Goal: Task Accomplishment & Management: Complete application form

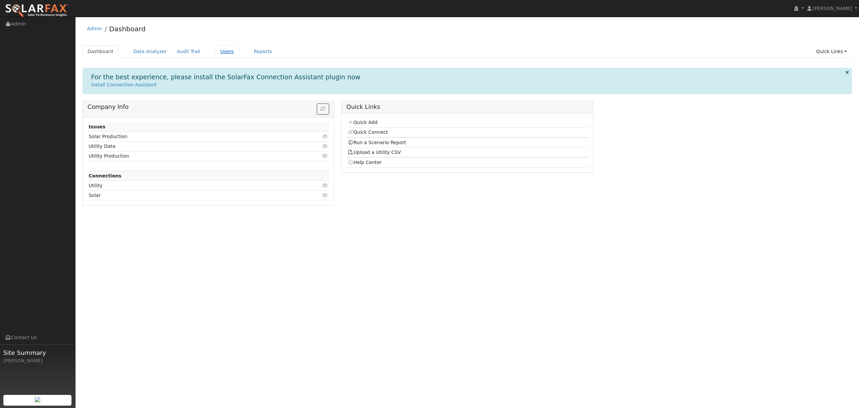
click at [218, 52] on link "Users" at bounding box center [227, 51] width 23 height 12
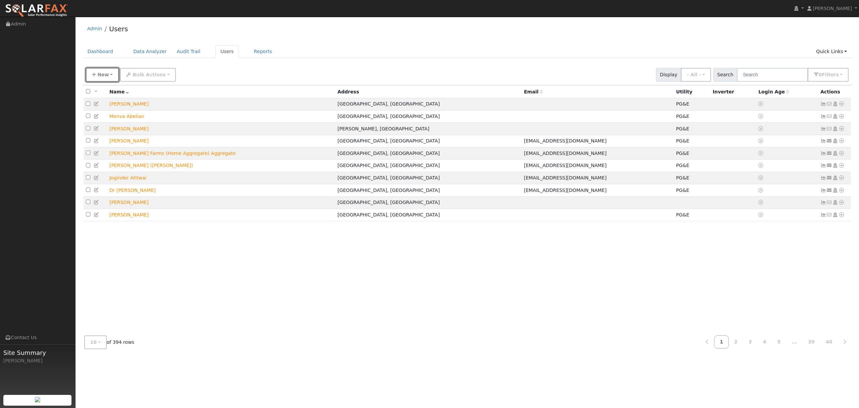
click at [103, 76] on span "New" at bounding box center [102, 74] width 11 height 5
click at [107, 104] on link "Quick Add" at bounding box center [114, 103] width 56 height 9
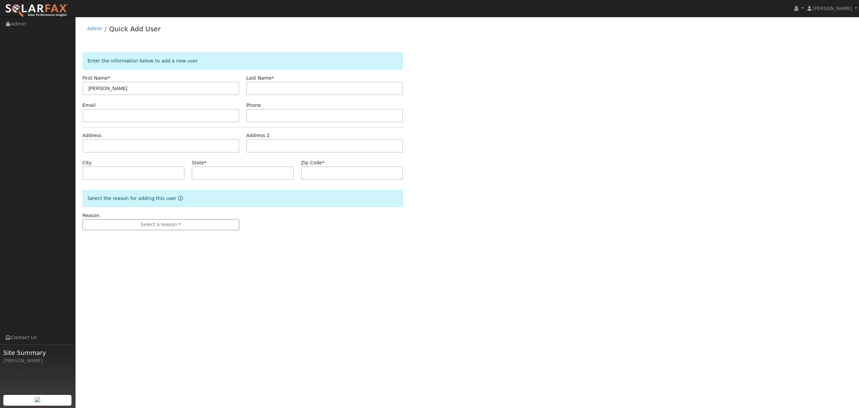
type input "Daryl"
type input "Stacy"
click at [112, 147] on input "text" at bounding box center [161, 145] width 157 height 13
type input "[STREET_ADDRESS]"
type input "Newman"
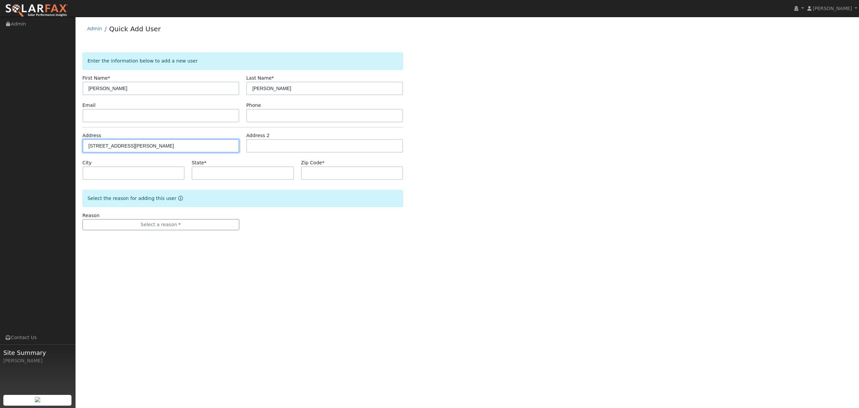
type input "CA"
type input "95360"
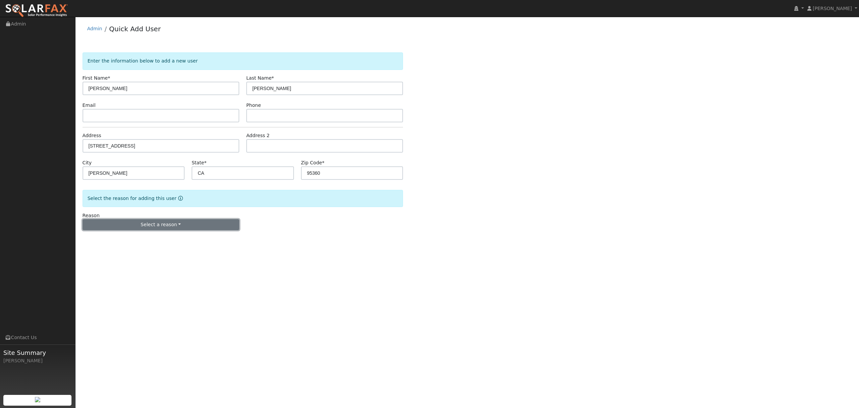
click at [162, 226] on button "Select a reason" at bounding box center [161, 224] width 157 height 11
click at [108, 238] on link "New lead" at bounding box center [120, 238] width 74 height 9
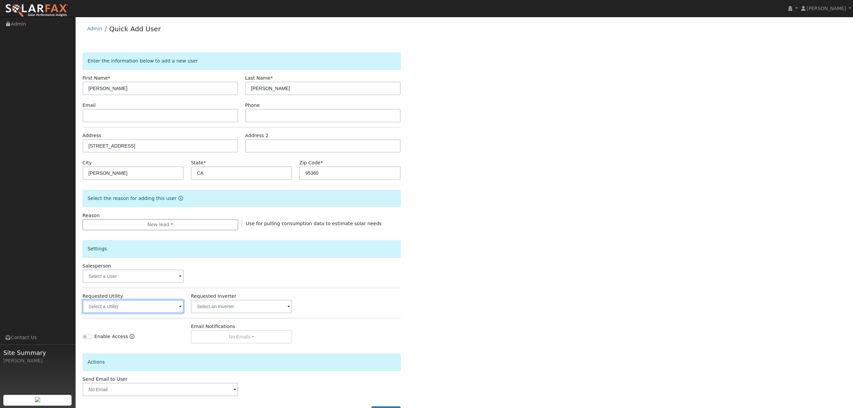
click at [148, 307] on input "text" at bounding box center [133, 305] width 101 height 13
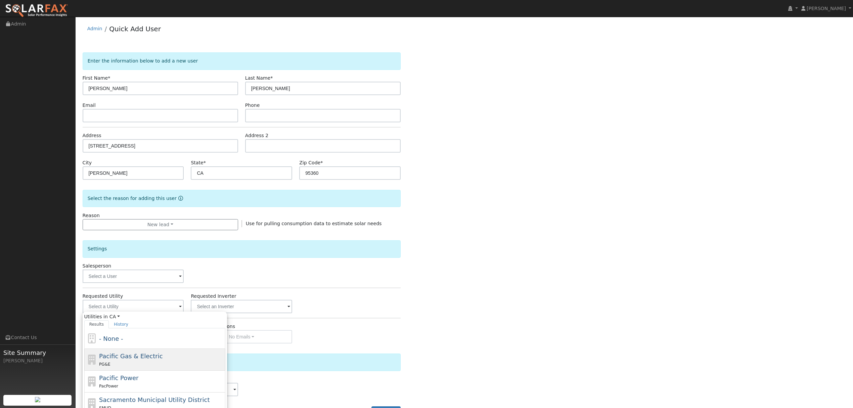
click at [122, 358] on span "Pacific Gas & Electric" at bounding box center [130, 355] width 63 height 7
type input "Pacific Gas & Electric"
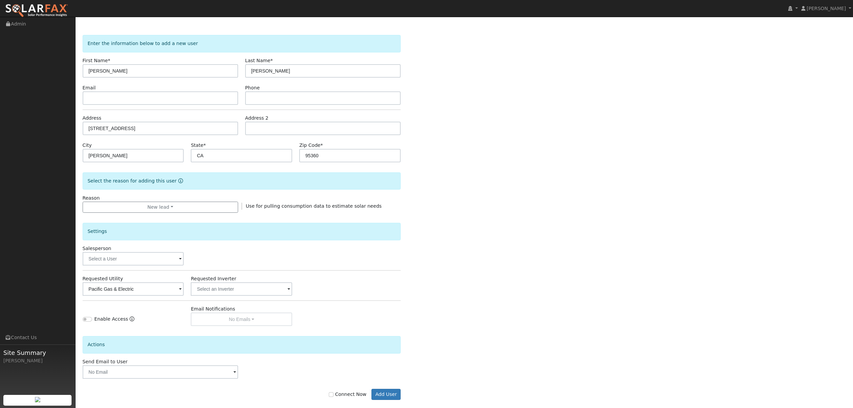
scroll to position [27, 0]
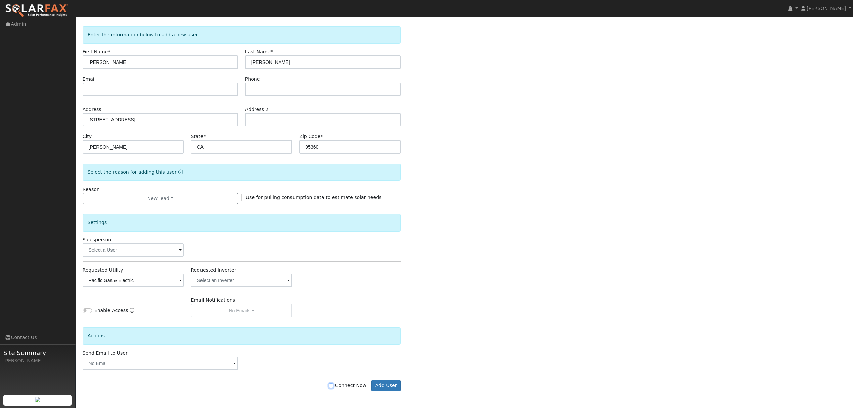
click at [333, 385] on input "Connect Now" at bounding box center [331, 385] width 5 height 5
checkbox input "true"
click at [381, 388] on button "Add User" at bounding box center [385, 385] width 29 height 11
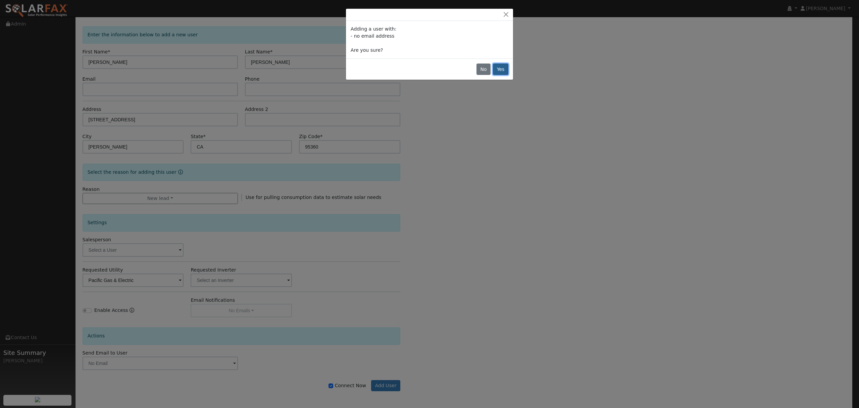
click at [502, 67] on button "Yes" at bounding box center [500, 68] width 15 height 11
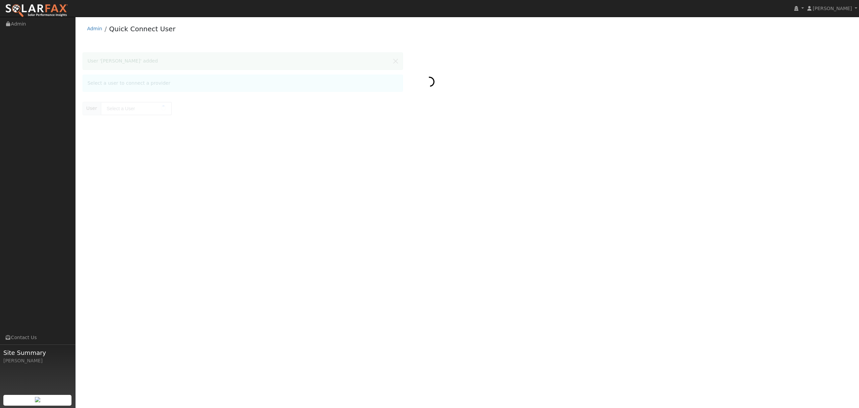
type input "[PERSON_NAME]"
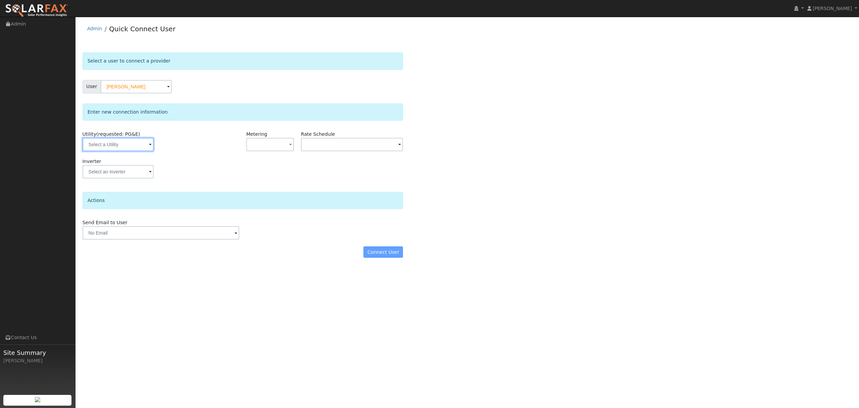
click at [128, 148] on input "text" at bounding box center [118, 144] width 71 height 13
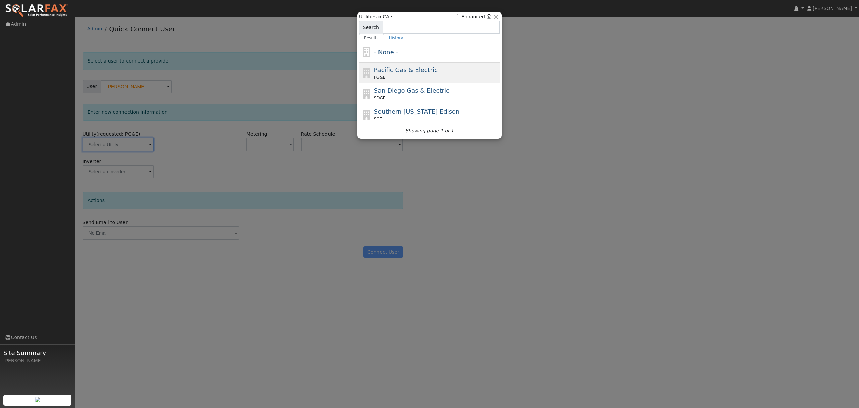
click at [390, 70] on span "Pacific Gas & Electric" at bounding box center [405, 69] width 63 height 7
type input "PG&E"
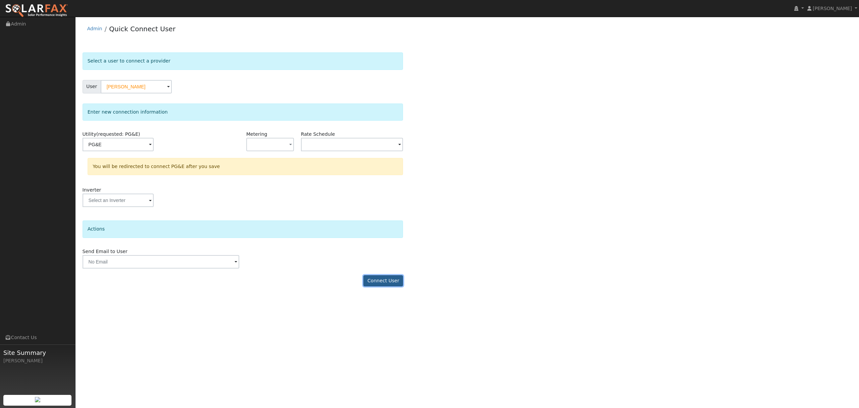
click at [390, 282] on button "Connect User" at bounding box center [384, 280] width 40 height 11
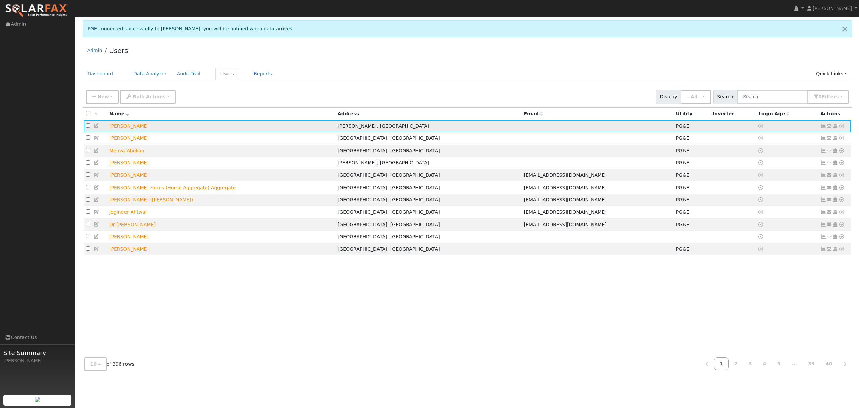
click at [644, 125] on icon at bounding box center [842, 126] width 6 height 5
click at [644, 135] on link "Data Analyzer" at bounding box center [819, 137] width 49 height 9
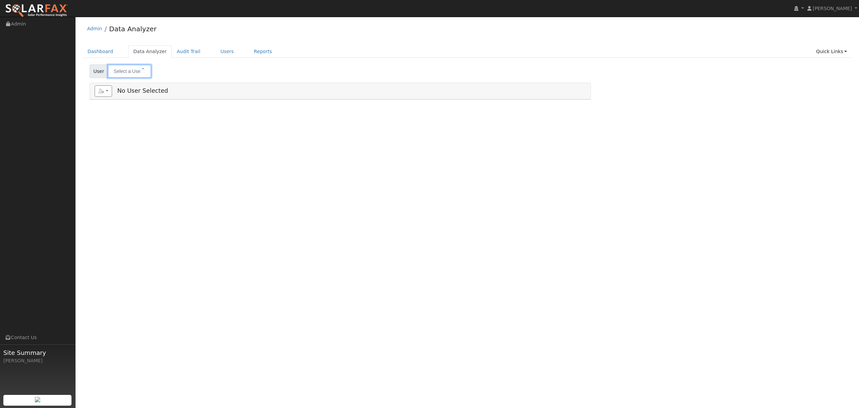
type input "[PERSON_NAME]"
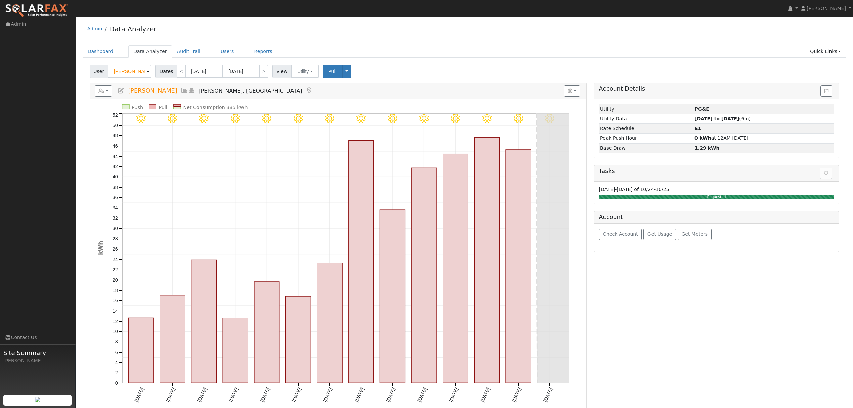
click at [181, 90] on icon at bounding box center [184, 91] width 7 height 6
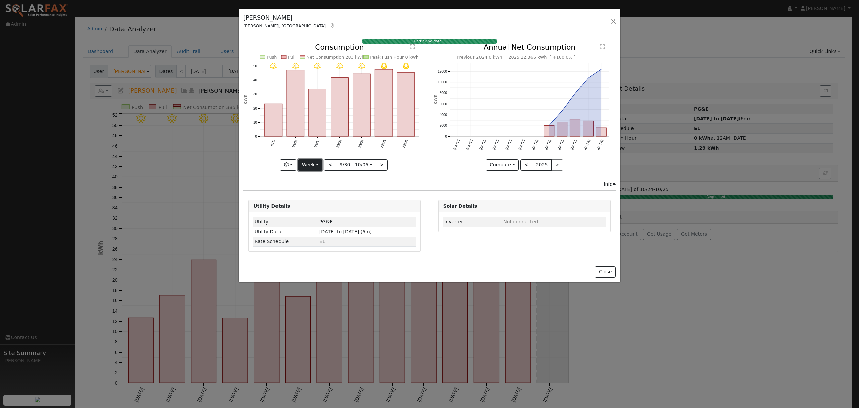
click at [313, 164] on button "Week" at bounding box center [310, 164] width 25 height 11
click at [320, 205] on link "Year" at bounding box center [321, 206] width 47 height 9
type input "[DATE]"
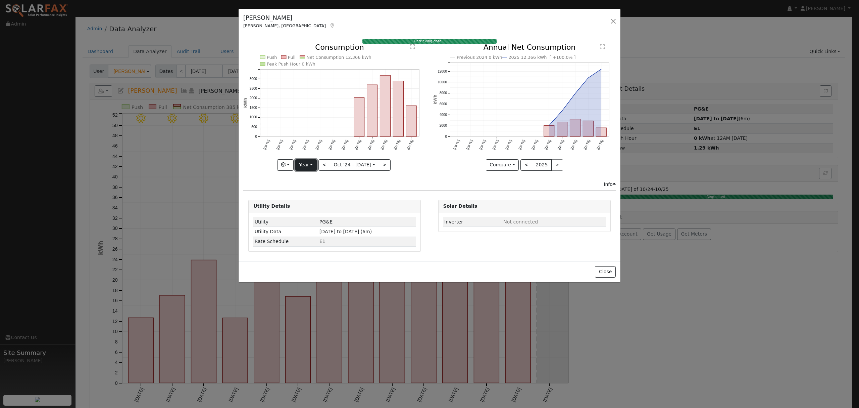
click at [312, 166] on button "Year" at bounding box center [305, 164] width 21 height 11
click at [309, 206] on link "Year" at bounding box center [319, 206] width 47 height 9
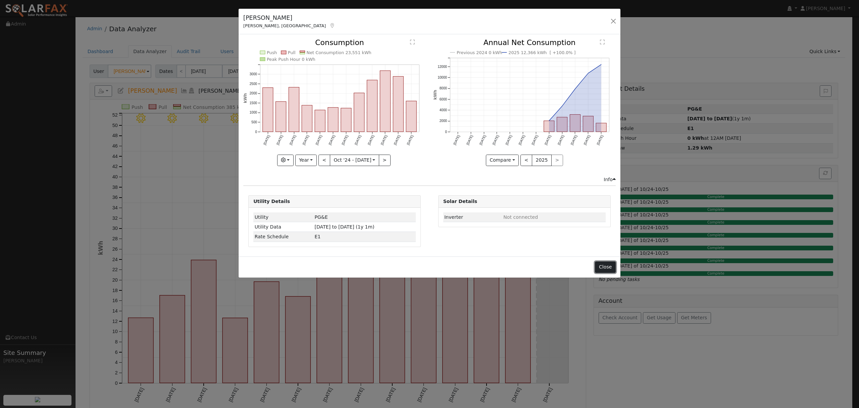
click at [608, 271] on button "Close" at bounding box center [605, 266] width 20 height 11
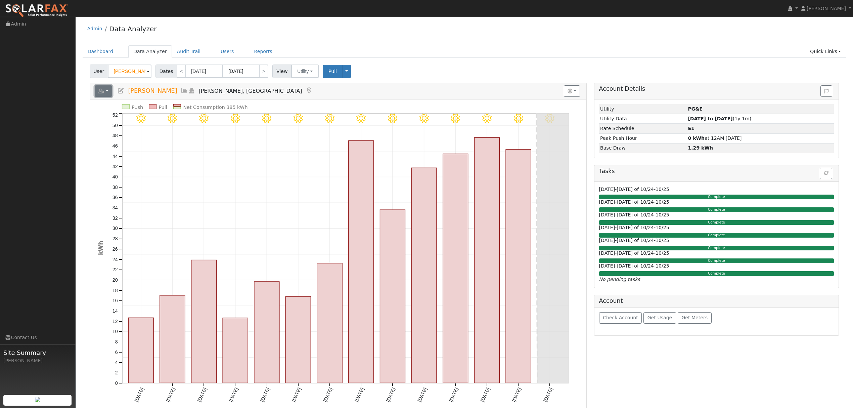
click at [110, 91] on button "button" at bounding box center [104, 90] width 18 height 11
click at [167, 122] on link "Export to CSV" at bounding box center [186, 121] width 49 height 8
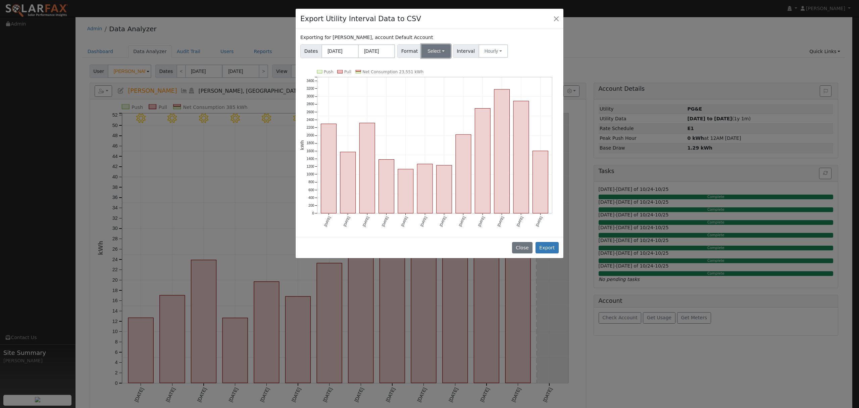
click at [440, 52] on button "Select" at bounding box center [436, 50] width 29 height 13
click at [441, 139] on link "Solargraf" at bounding box center [444, 137] width 48 height 9
click at [550, 247] on button "Export" at bounding box center [547, 247] width 23 height 11
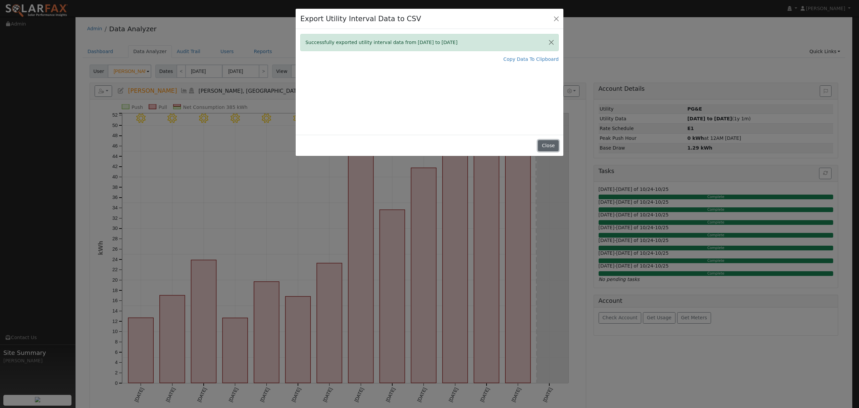
click at [550, 142] on button "Close" at bounding box center [548, 145] width 20 height 11
